Goal: Navigation & Orientation: Understand site structure

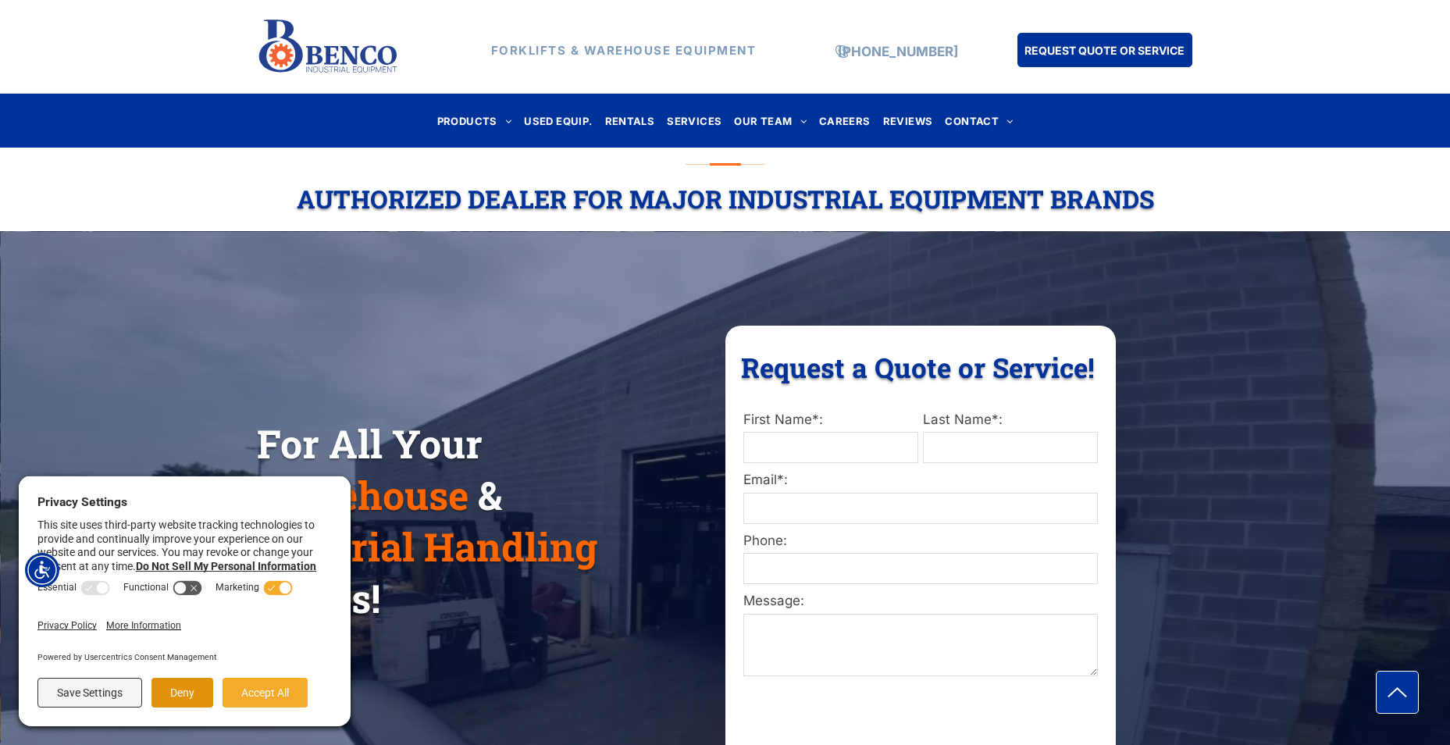
click at [181, 696] on button "Deny" at bounding box center [182, 693] width 62 height 30
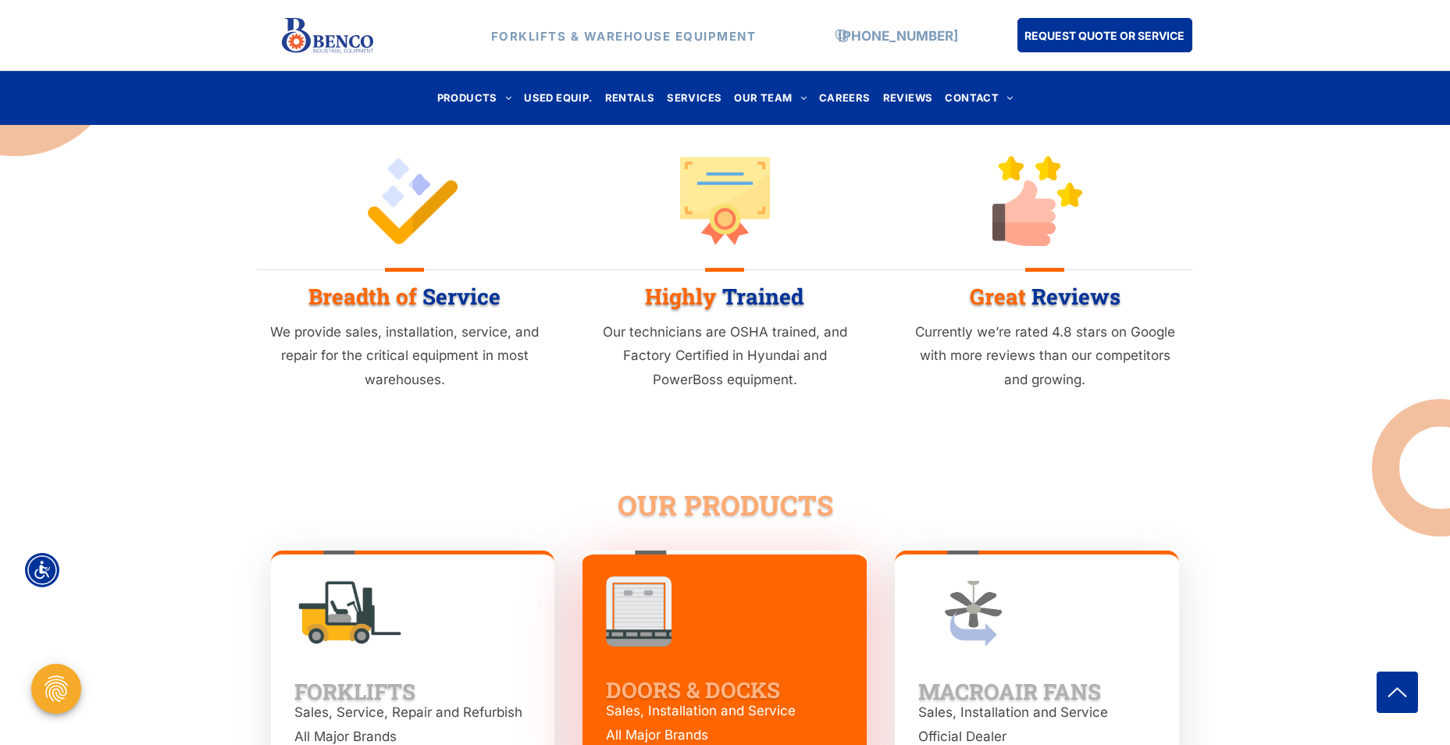
scroll to position [1327, 0]
